Goal: Communication & Community: Ask a question

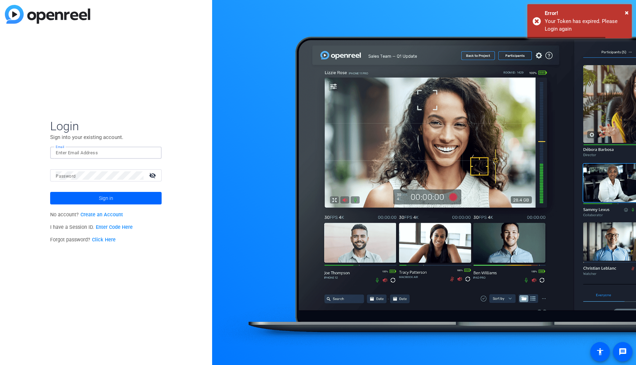
drag, startPoint x: 75, startPoint y: 155, endPoint x: 82, endPoint y: 152, distance: 8.0
click at [75, 155] on input "Email" at bounding box center [106, 153] width 100 height 8
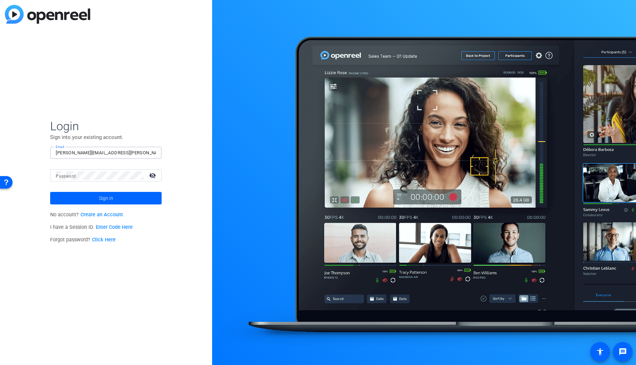
type input "[PERSON_NAME][EMAIL_ADDRESS][PERSON_NAME][DOMAIN_NAME]"
click at [50, 192] on button "Sign in" at bounding box center [105, 198] width 111 height 13
click at [100, 197] on span "Sign in" at bounding box center [106, 197] width 14 height 17
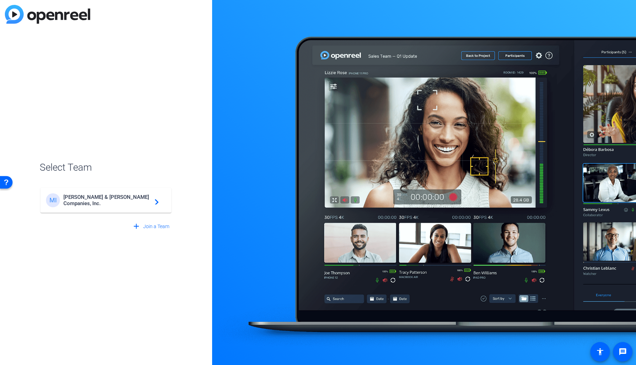
click at [78, 205] on div "MI [PERSON_NAME] & [PERSON_NAME] Companies, Inc. navigate_next" at bounding box center [106, 200] width 120 height 14
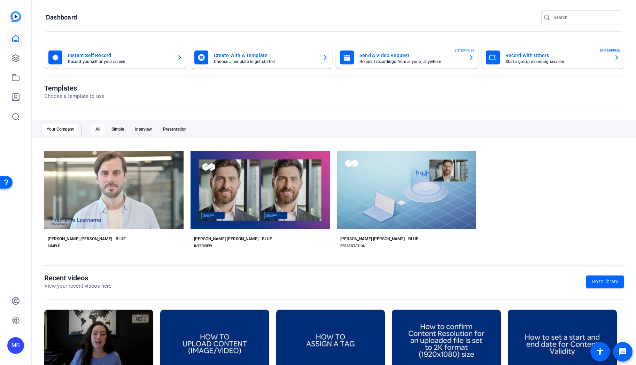
scroll to position [43, 0]
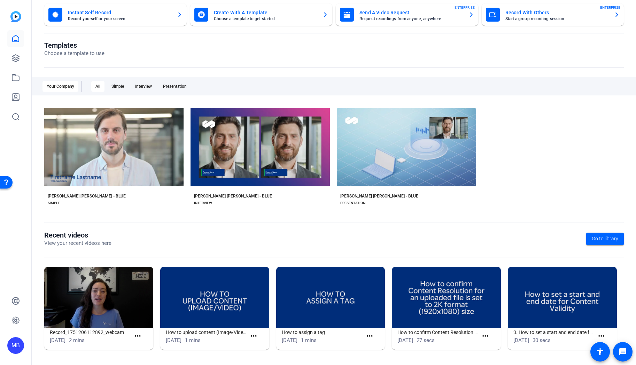
click at [16, 347] on div "MB" at bounding box center [15, 345] width 17 height 17
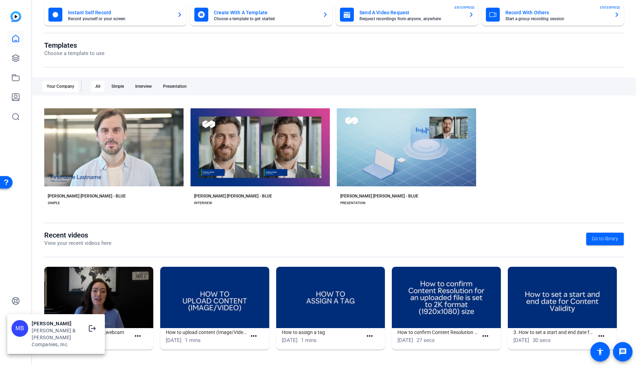
click at [11, 266] on div at bounding box center [318, 182] width 636 height 365
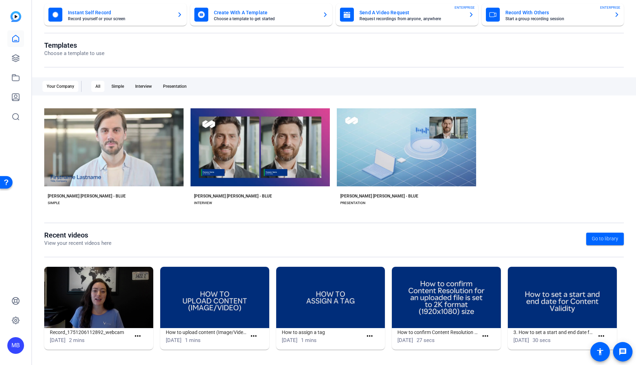
click at [16, 349] on div "MB" at bounding box center [15, 345] width 17 height 17
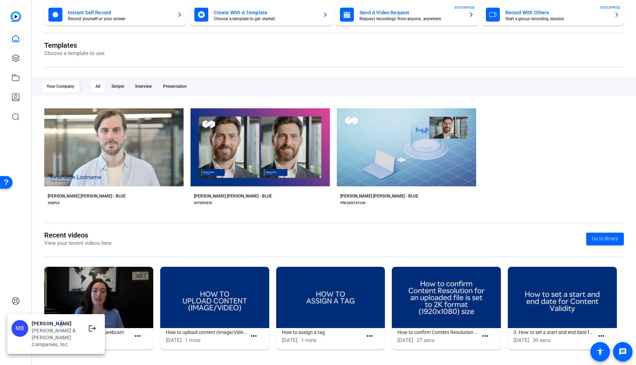
click at [59, 327] on div "[PERSON_NAME]" at bounding box center [56, 323] width 49 height 7
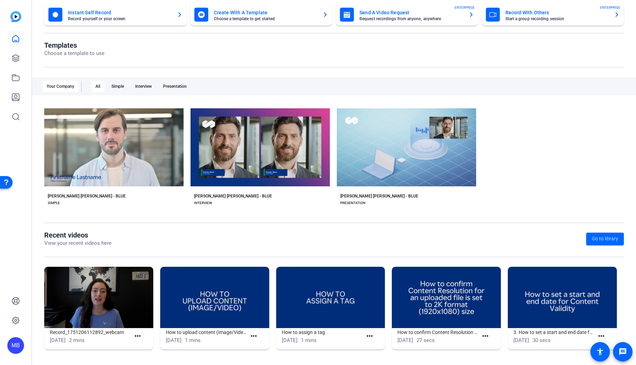
click at [10, 346] on div "MB" at bounding box center [15, 345] width 17 height 17
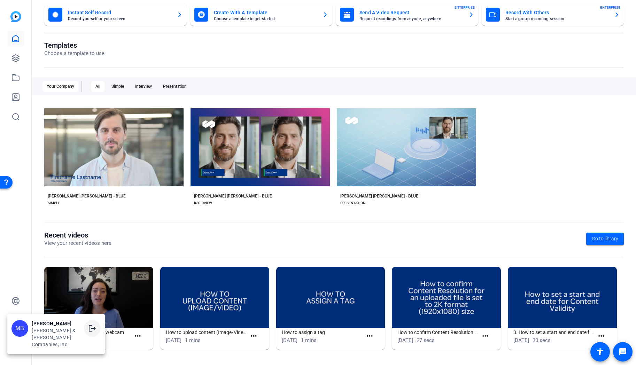
click at [90, 333] on mat-icon "logout" at bounding box center [92, 328] width 8 height 8
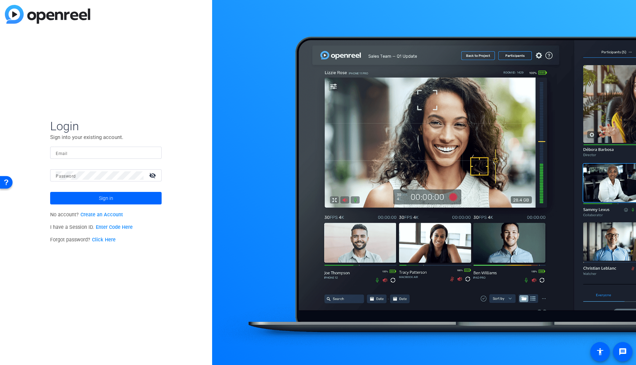
click at [79, 153] on input "Email" at bounding box center [106, 153] width 100 height 8
type input "[PERSON_NAME][EMAIL_ADDRESS][PERSON_NAME][DOMAIN_NAME]"
click at [50, 192] on button "Sign in" at bounding box center [105, 198] width 111 height 13
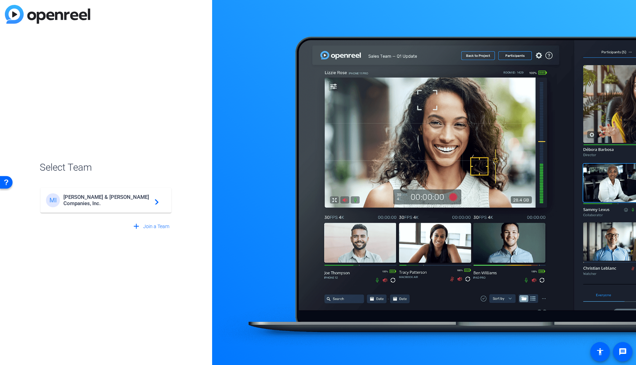
click at [100, 202] on span "[PERSON_NAME] & [PERSON_NAME] Companies, Inc." at bounding box center [106, 200] width 87 height 13
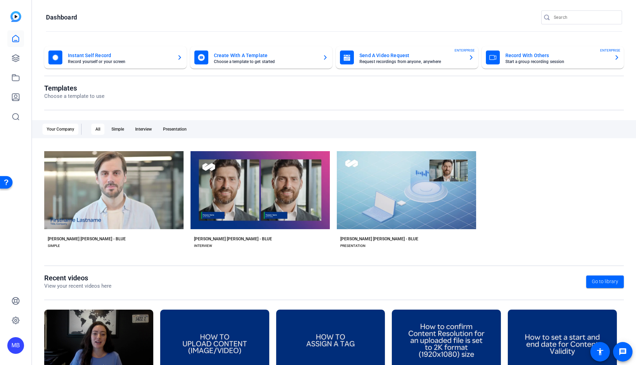
scroll to position [43, 0]
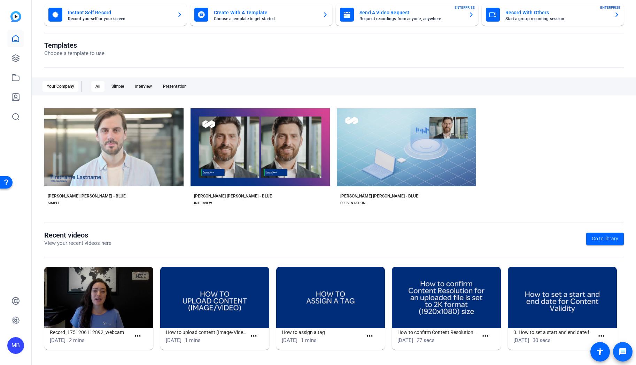
click at [619, 353] on mat-icon "message" at bounding box center [623, 352] width 8 height 8
click at [623, 349] on mat-icon "message" at bounding box center [623, 352] width 8 height 8
